Goal: Navigation & Orientation: Understand site structure

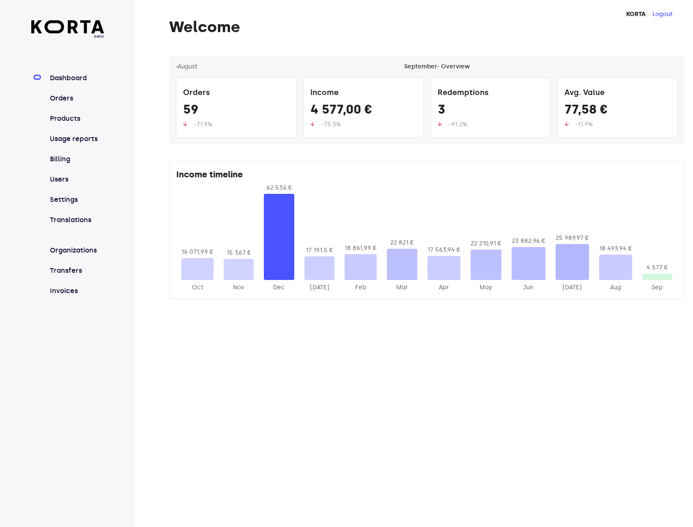
click at [624, 261] on div at bounding box center [615, 267] width 33 height 25
click at [582, 252] on div at bounding box center [571, 262] width 33 height 36
click at [615, 270] on div at bounding box center [615, 267] width 33 height 25
